Goal: Transaction & Acquisition: Purchase product/service

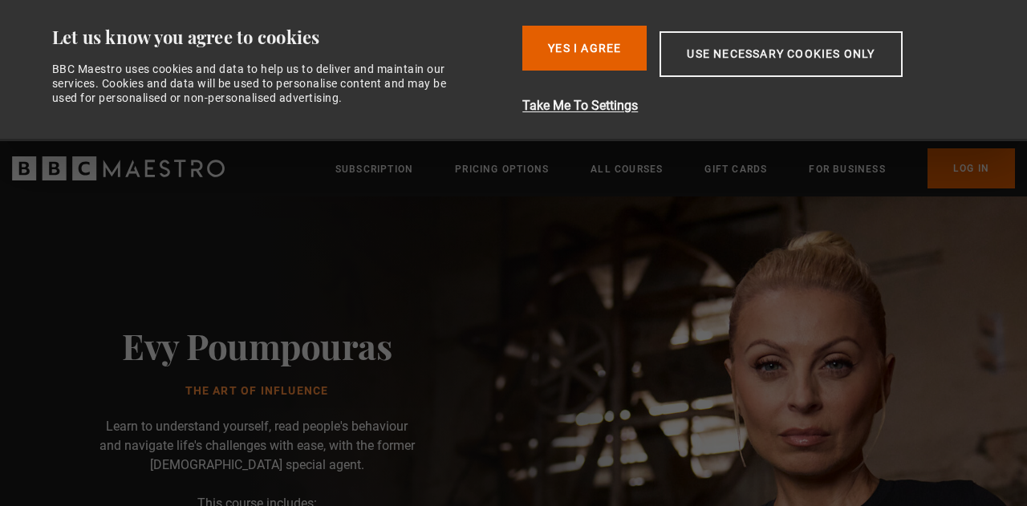
click at [781, 53] on button "Use necessary cookies only" at bounding box center [780, 54] width 242 height 46
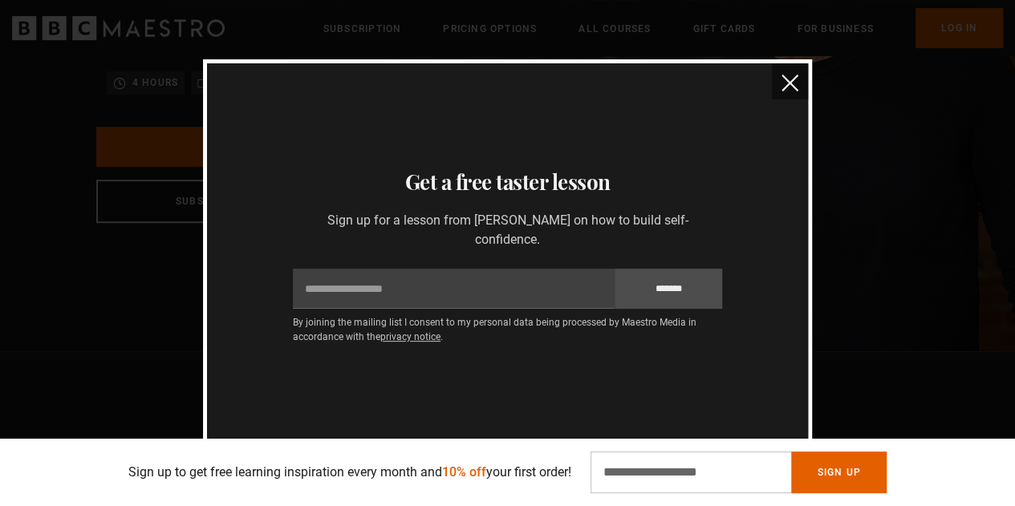
scroll to position [0, 611]
click at [792, 80] on img "close" at bounding box center [789, 83] width 17 height 17
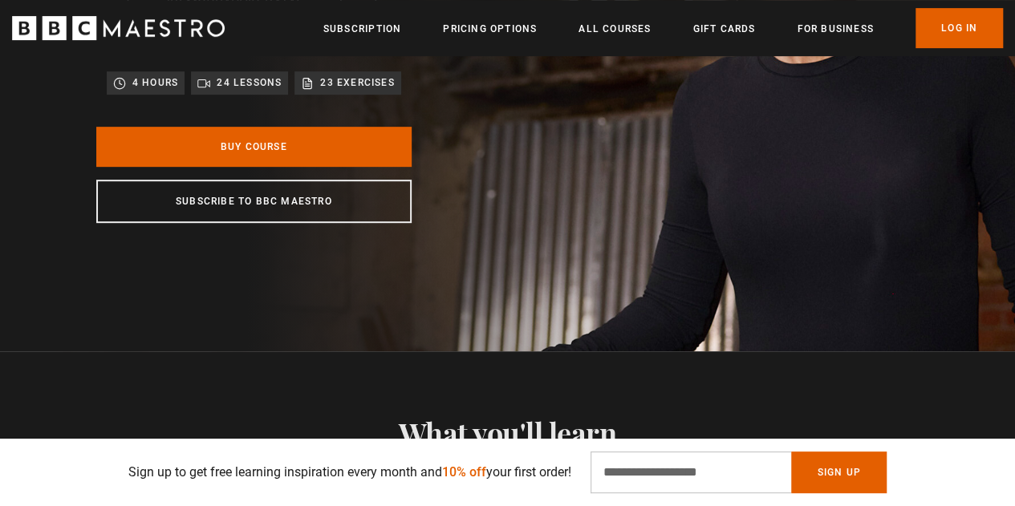
scroll to position [160, 0]
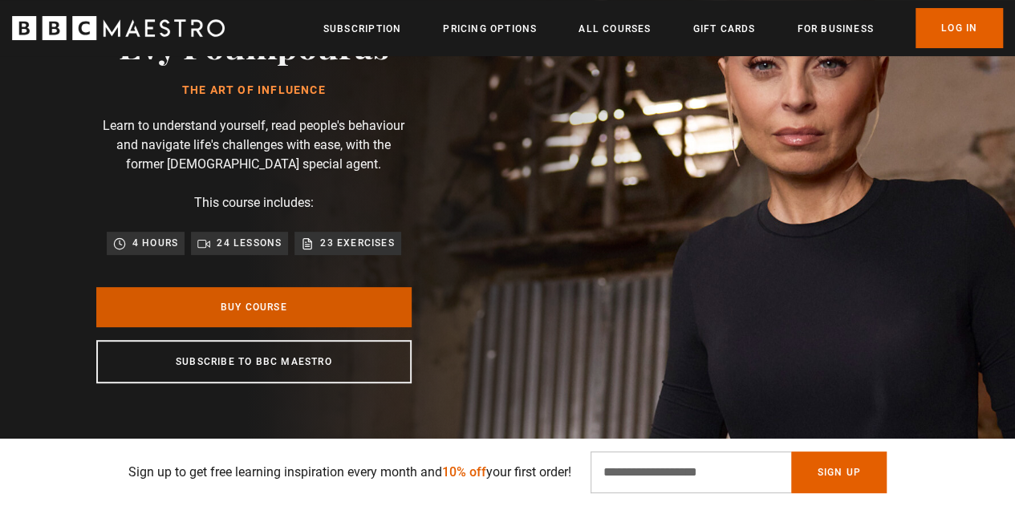
click at [225, 300] on link "Buy Course" at bounding box center [253, 307] width 315 height 40
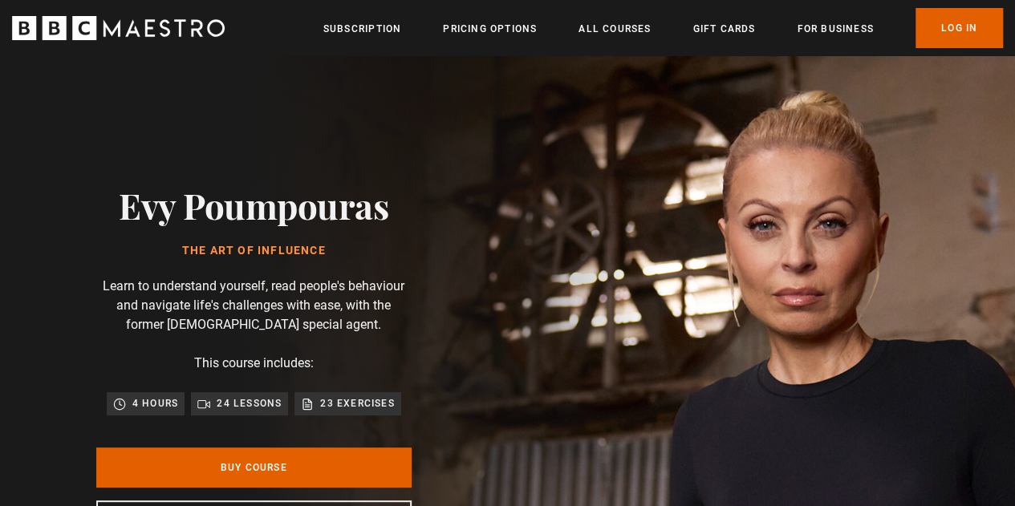
scroll to position [0, 204]
